Goal: Task Accomplishment & Management: Use online tool/utility

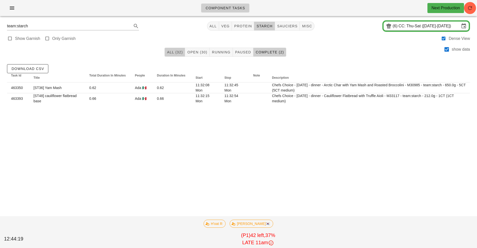
click at [173, 52] on span "All (32)" at bounding box center [175, 52] width 16 height 4
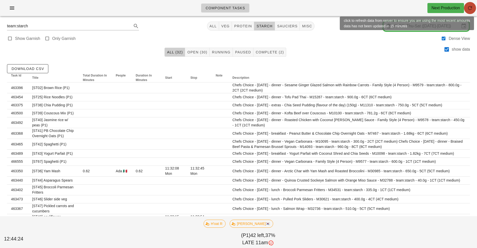
click at [469, 11] on button "button" at bounding box center [470, 8] width 12 height 12
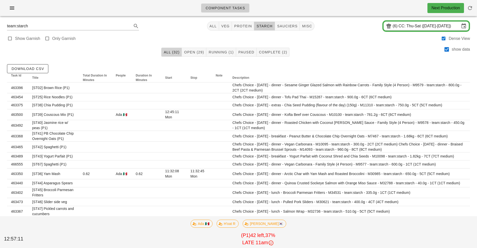
click at [169, 52] on span "All (32)" at bounding box center [171, 52] width 16 height 4
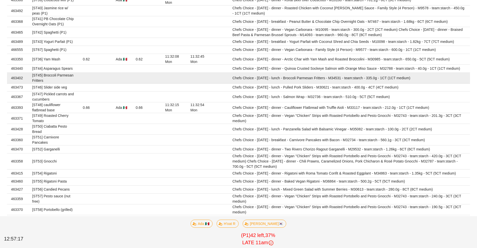
scroll to position [118, 0]
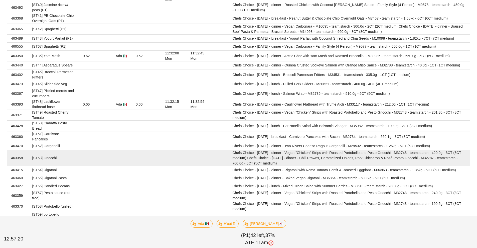
click at [59, 158] on td "[ST53] Gnocchi" at bounding box center [53, 158] width 51 height 16
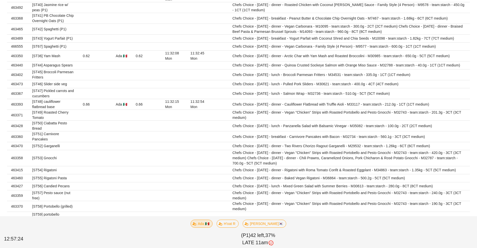
click at [209, 225] on span "Ada 🇲🇽" at bounding box center [202, 224] width 16 height 8
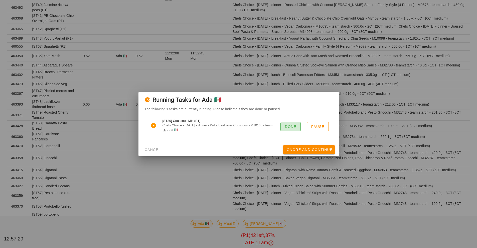
click at [291, 127] on span "Done" at bounding box center [291, 126] width 12 height 4
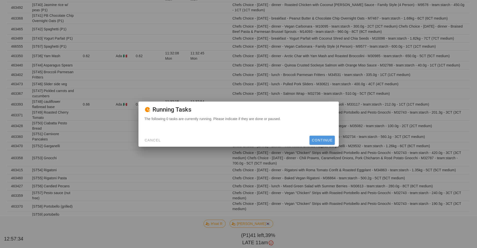
click at [322, 143] on button "Continue" at bounding box center [321, 139] width 25 height 9
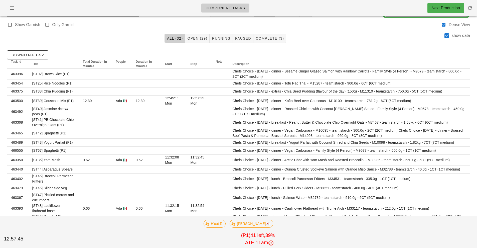
scroll to position [0, 0]
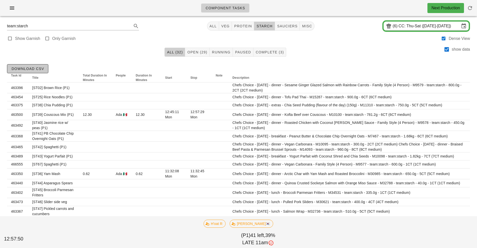
click at [41, 69] on span "Download CSV" at bounding box center [27, 69] width 33 height 4
